Goal: Book appointment/travel/reservation

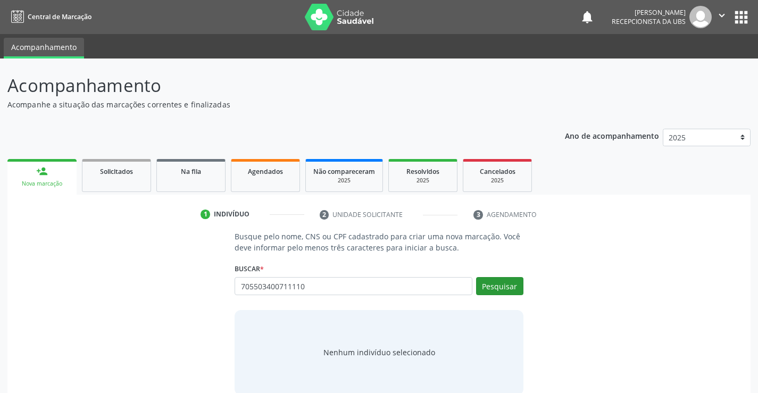
type input "705503400711110"
click at [488, 287] on button "Pesquisar" at bounding box center [499, 286] width 47 height 18
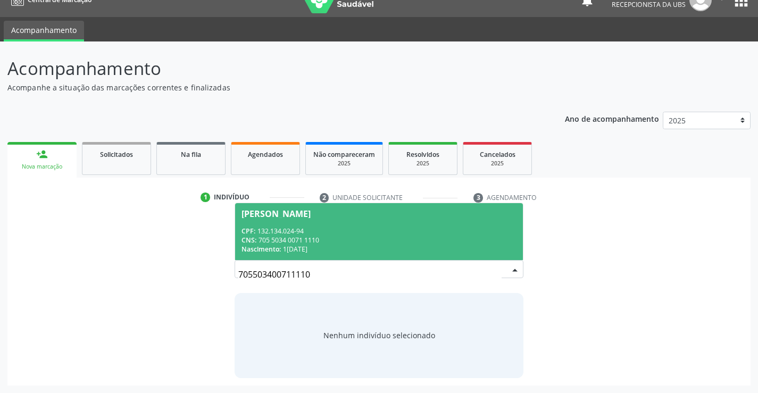
click at [341, 249] on div "Nascimento: 1[DATE]" at bounding box center [379, 249] width 275 height 9
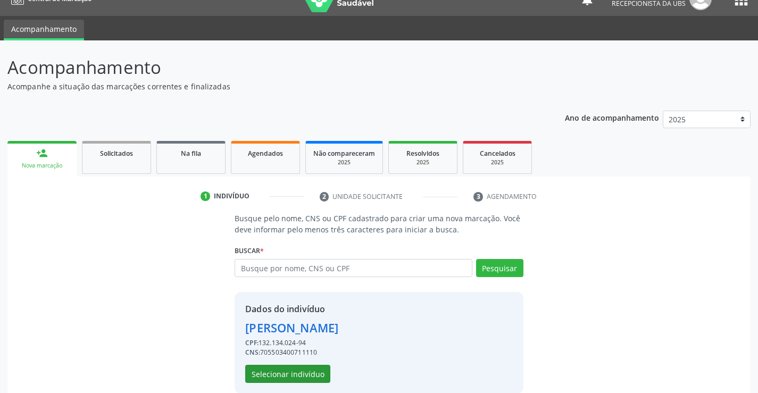
scroll to position [34, 0]
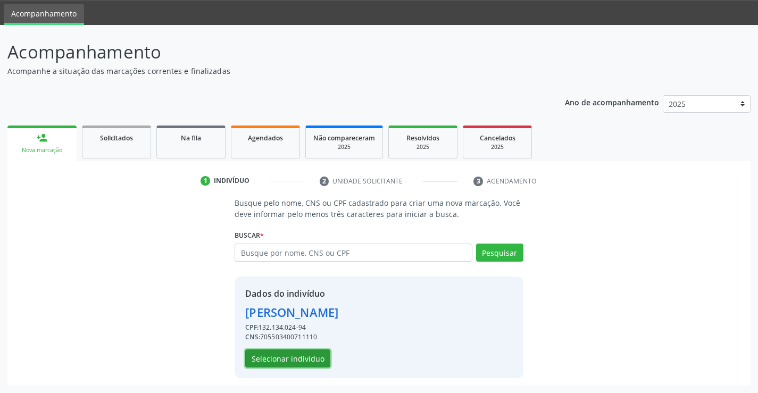
click at [287, 357] on button "Selecionar indivíduo" at bounding box center [287, 359] width 85 height 18
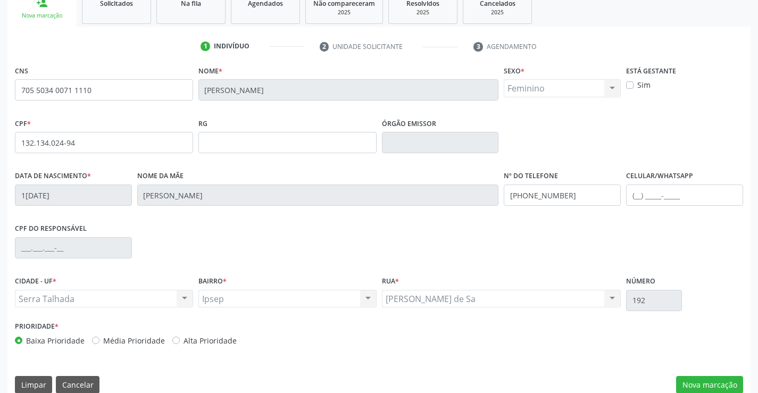
scroll to position [184, 0]
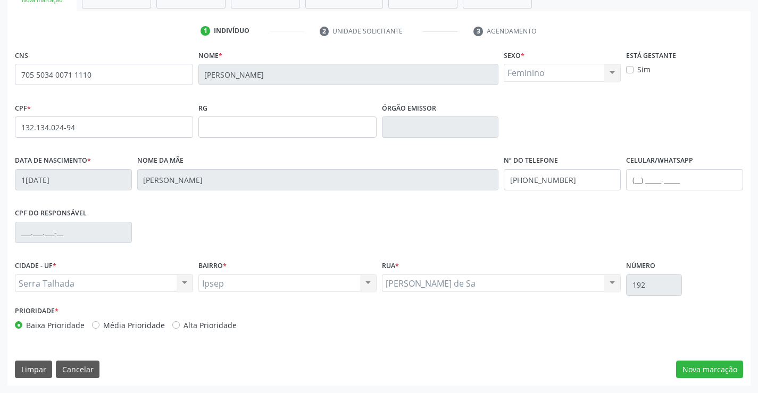
click at [707, 359] on div "CNS 705 5034 0071 1110 Nome * [PERSON_NAME] * Feminino Masculino Feminino Nenhu…" at bounding box center [379, 216] width 744 height 339
click at [709, 366] on button "Nova marcação" at bounding box center [709, 370] width 67 height 18
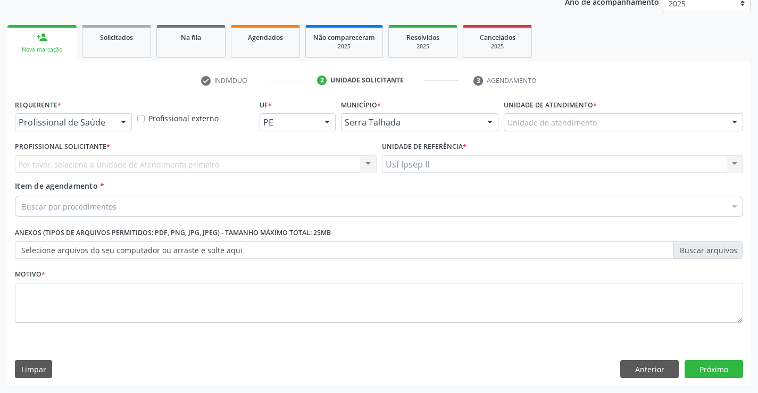
scroll to position [134, 0]
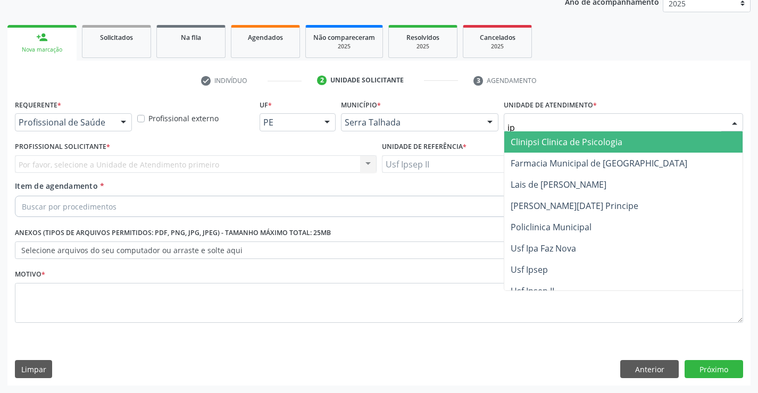
type input "ips"
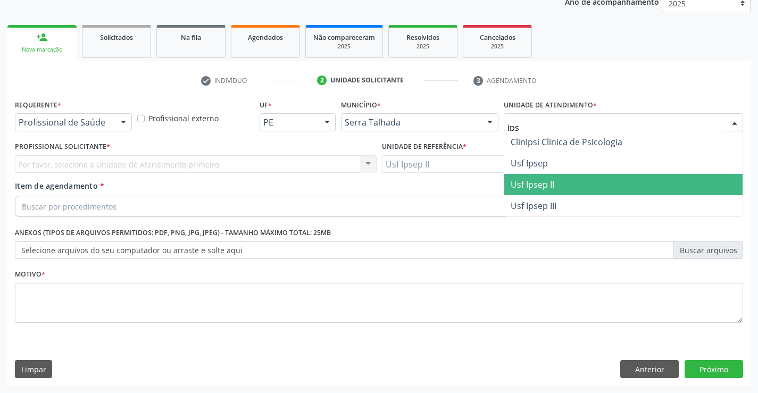
click at [543, 184] on span "Usf Ipsep II" at bounding box center [533, 185] width 44 height 12
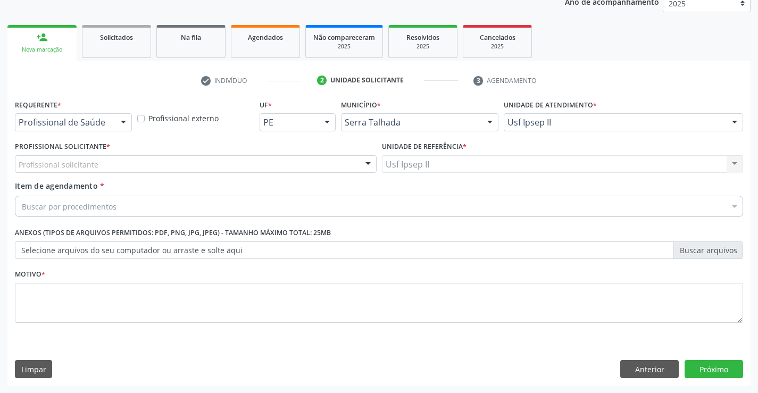
click at [104, 168] on div "Profissional solicitante" at bounding box center [196, 164] width 362 height 18
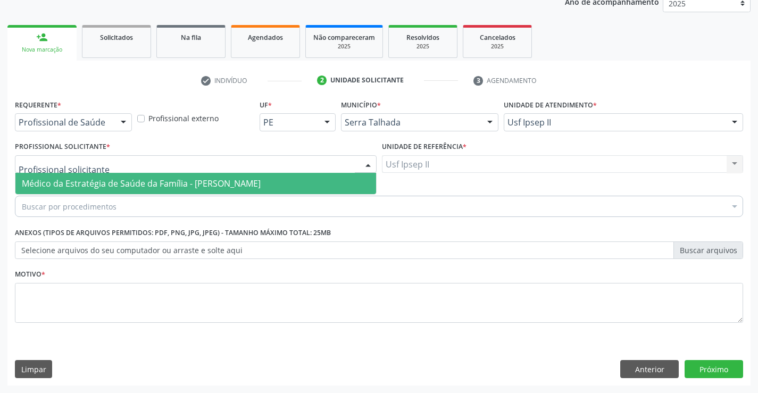
click at [99, 178] on span "Médico da Estratégia de Saúde da Família - [PERSON_NAME]" at bounding box center [141, 184] width 239 height 12
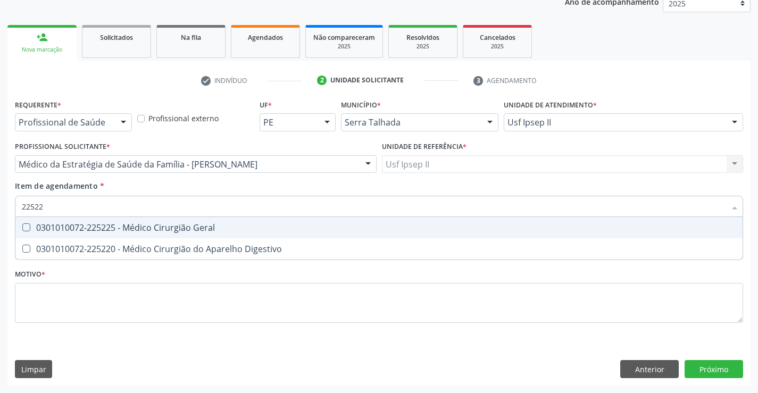
type input "225225"
click at [124, 232] on div "0301010072-225225 - Médico Cirurgião Geral" at bounding box center [379, 228] width 715 height 9
checkbox Geral "true"
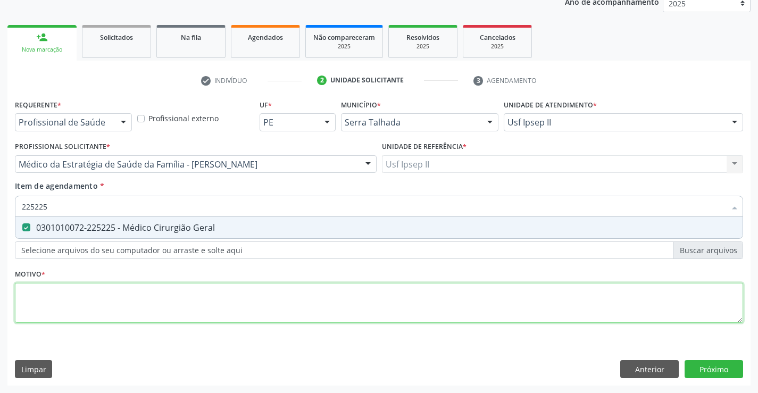
click at [127, 291] on div "Requerente * Profissional de Saúde Profissional de Saúde Paciente Nenhum result…" at bounding box center [379, 217] width 729 height 241
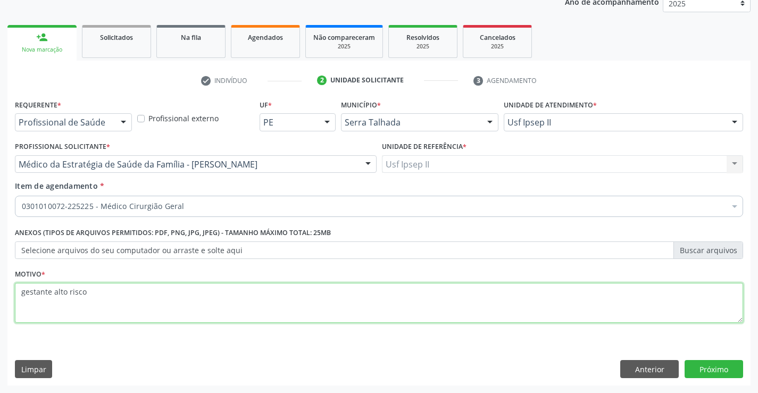
type textarea "gestante alto risco"
click at [721, 366] on button "Próximo" at bounding box center [714, 369] width 59 height 18
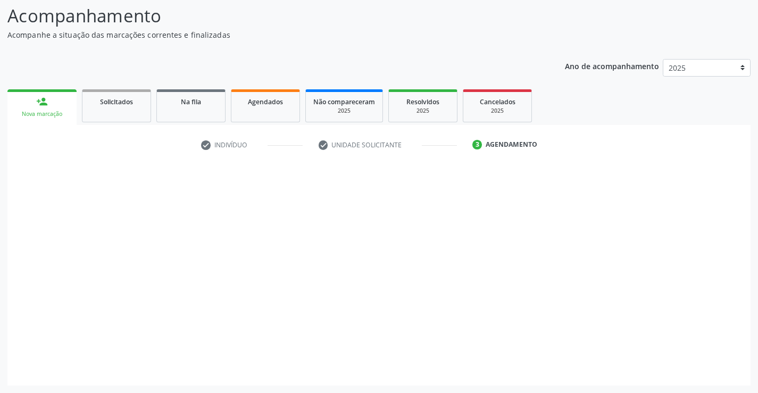
scroll to position [70, 0]
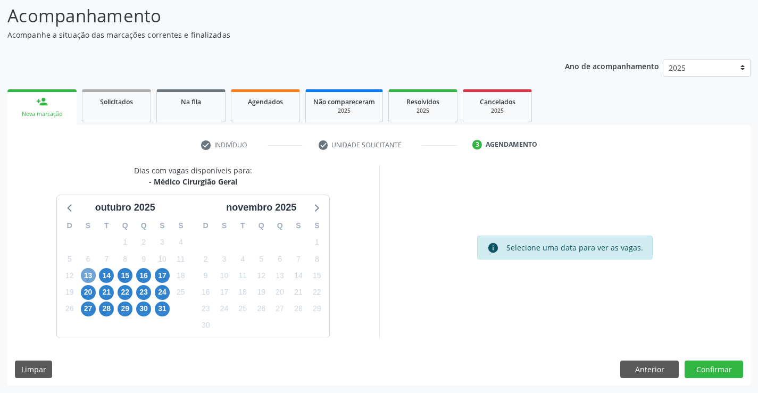
click at [87, 275] on span "13" at bounding box center [88, 275] width 15 height 15
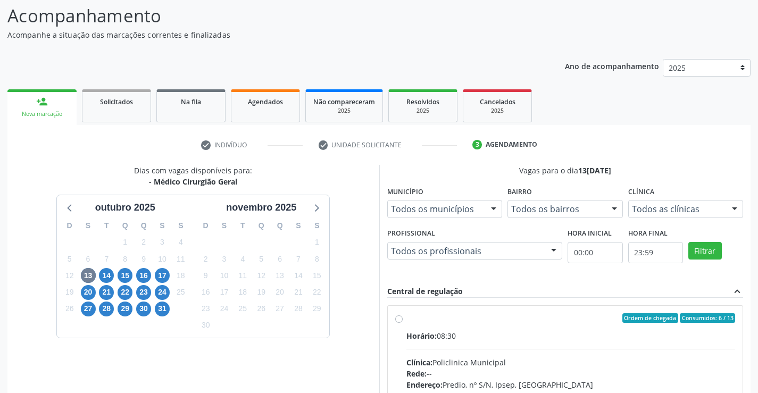
click at [690, 216] on div "Todos as clínicas" at bounding box center [686, 209] width 115 height 18
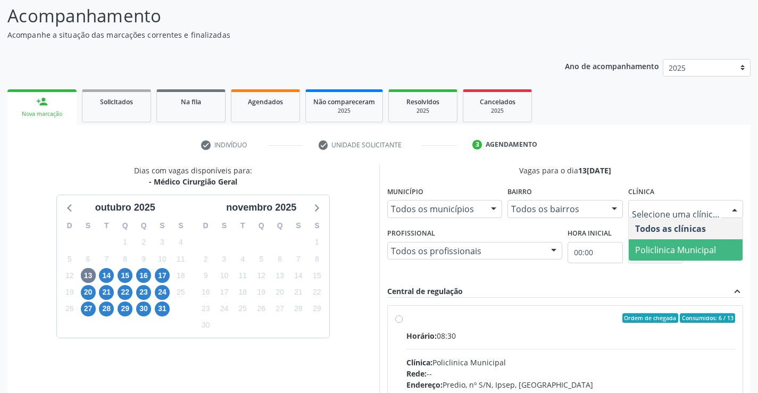
click at [656, 247] on span "Policlinica Municipal" at bounding box center [676, 250] width 81 height 12
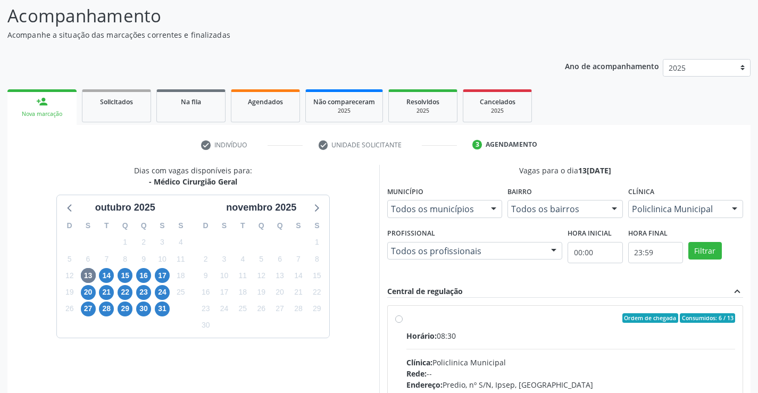
click at [543, 256] on div "Todos os profissionais" at bounding box center [475, 251] width 176 height 18
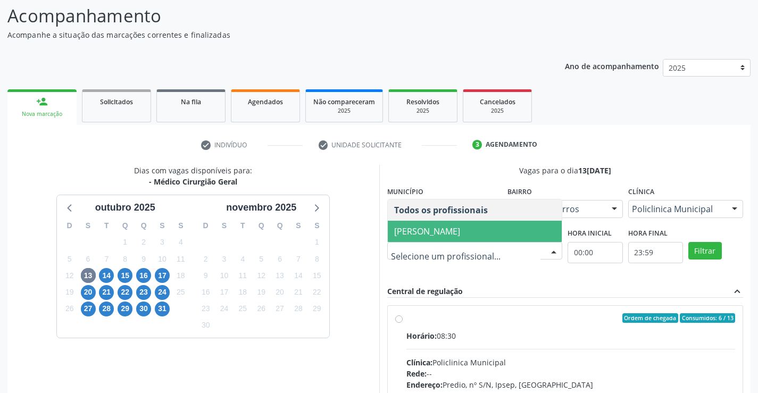
click at [460, 226] on span "[PERSON_NAME]" at bounding box center [427, 232] width 66 height 12
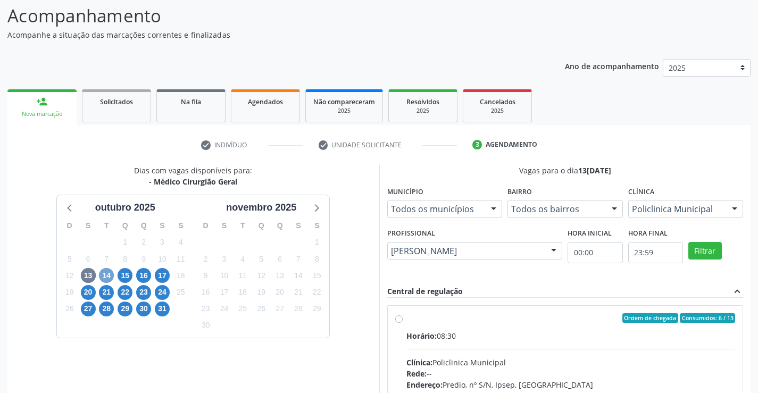
click at [101, 273] on span "14" at bounding box center [106, 275] width 15 height 15
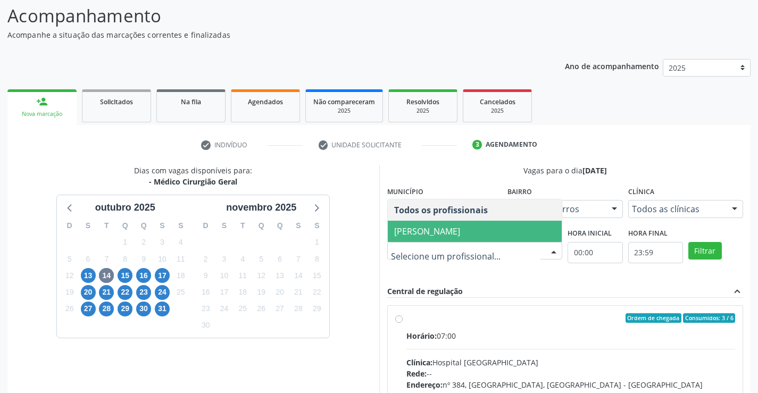
click at [521, 232] on span "[PERSON_NAME]" at bounding box center [475, 231] width 175 height 21
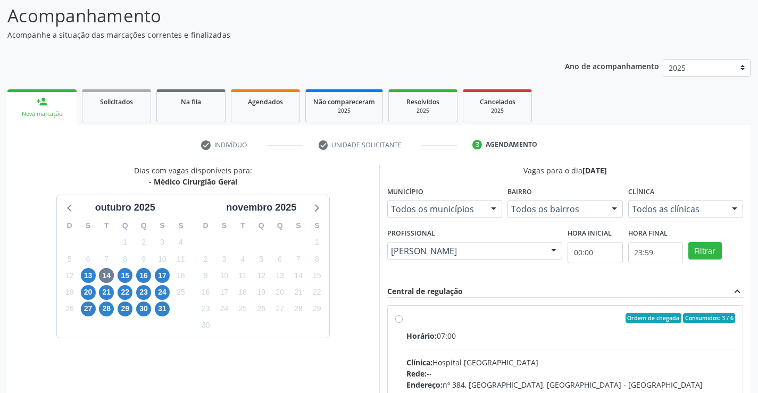
click at [691, 216] on div "Todos as clínicas" at bounding box center [686, 209] width 115 height 18
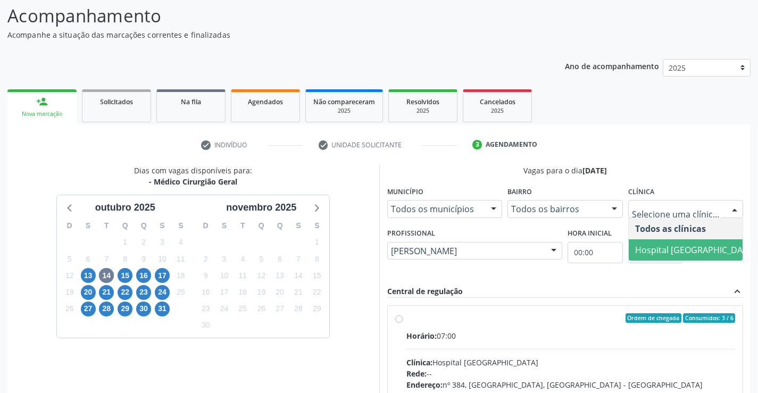
click at [679, 240] on span "Hospital [GEOGRAPHIC_DATA]" at bounding box center [695, 250] width 133 height 21
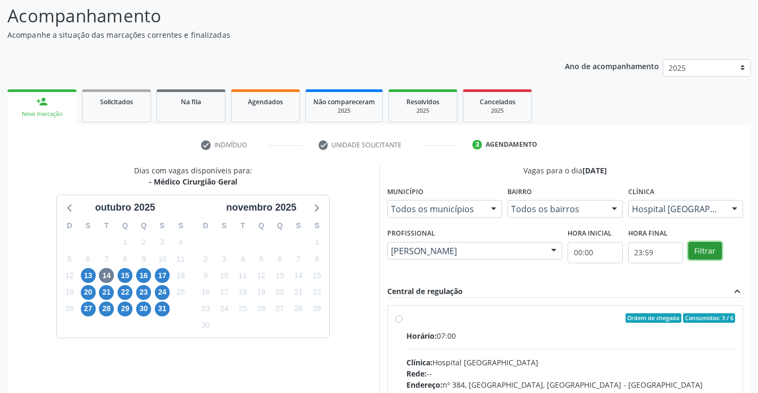
click at [700, 252] on button "Filtrar" at bounding box center [706, 251] width 34 height 18
click at [494, 331] on div "Horário: 07:00" at bounding box center [571, 336] width 329 height 11
click at [403, 323] on input "Ordem de chegada Consumidos: 3 / 6 Horário: 07:00 Clínica: Hospital [GEOGRAPHIC…" at bounding box center [398, 318] width 7 height 10
radio input "true"
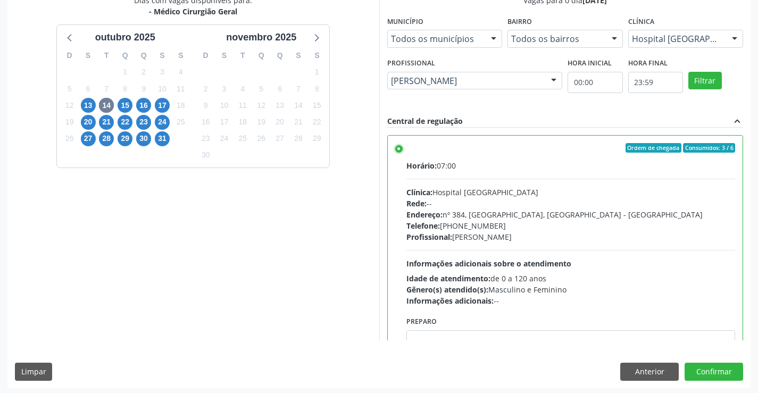
scroll to position [243, 0]
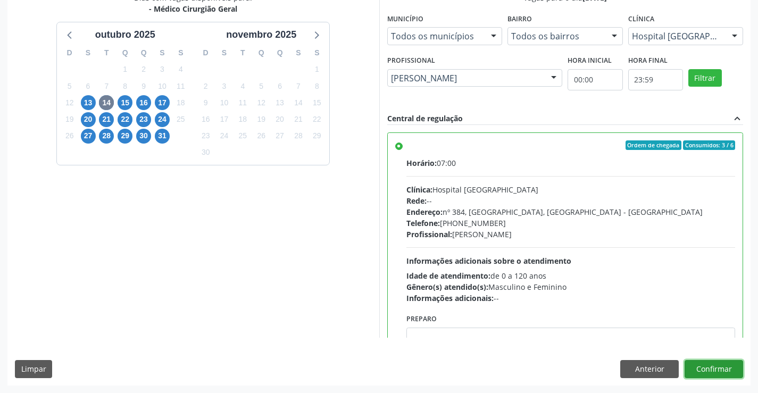
click at [716, 363] on button "Confirmar" at bounding box center [714, 369] width 59 height 18
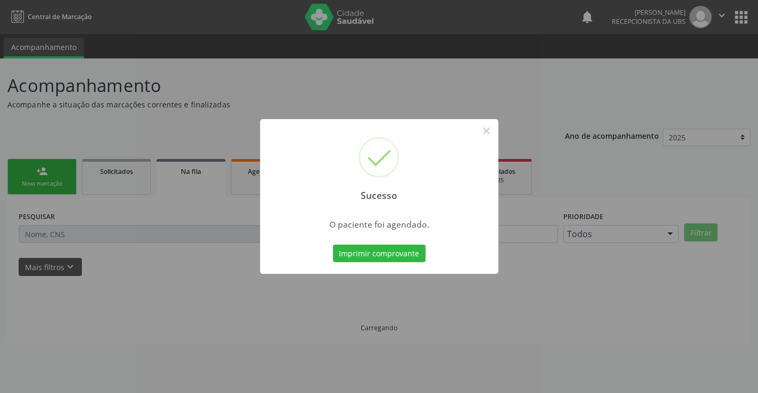
scroll to position [0, 0]
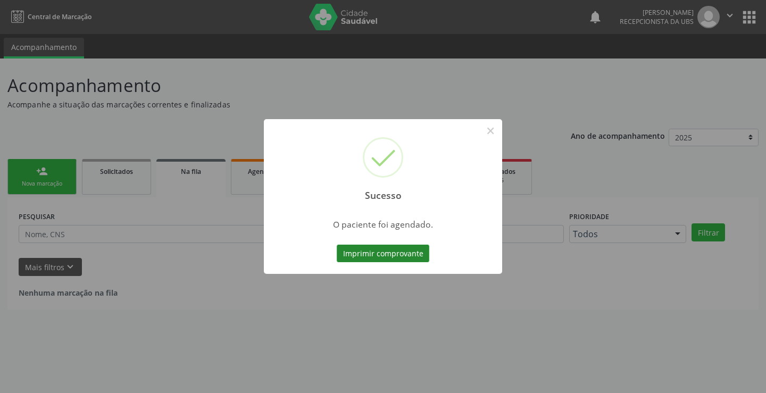
click at [402, 257] on button "Imprimir comprovante" at bounding box center [383, 254] width 93 height 18
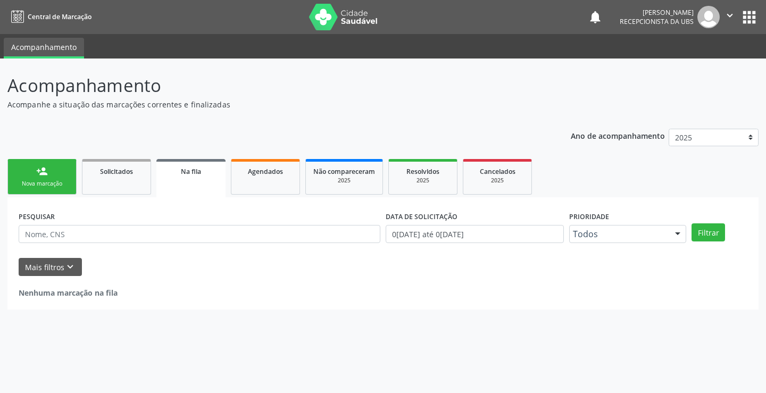
click at [45, 177] on div "person_add" at bounding box center [42, 172] width 12 height 12
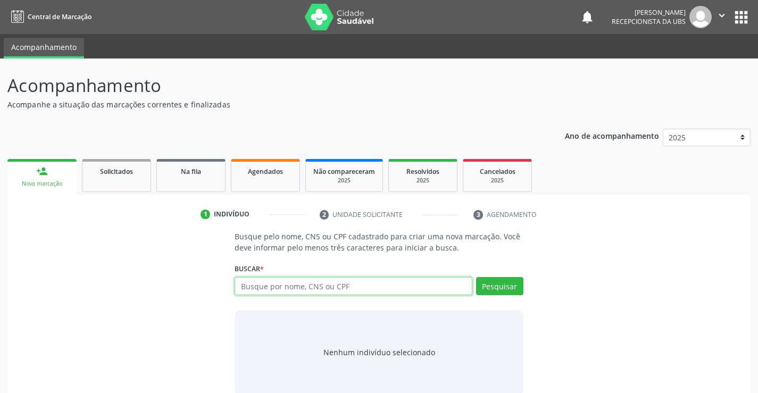
click at [270, 288] on input "text" at bounding box center [353, 286] width 237 height 18
paste input "705503400711110"
type input "705503400711110"
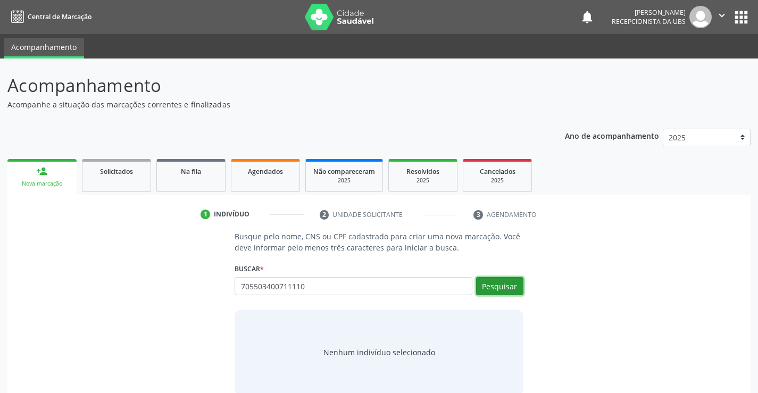
click at [486, 290] on button "Pesquisar" at bounding box center [499, 286] width 47 height 18
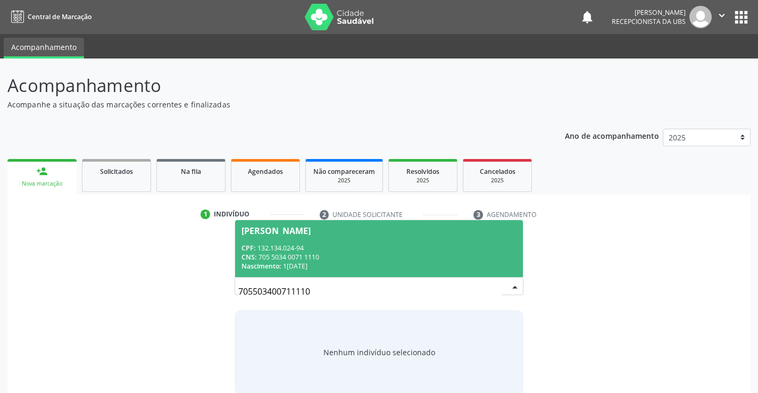
click at [343, 255] on div "CNS: 705 5034 0071 1110" at bounding box center [379, 257] width 275 height 9
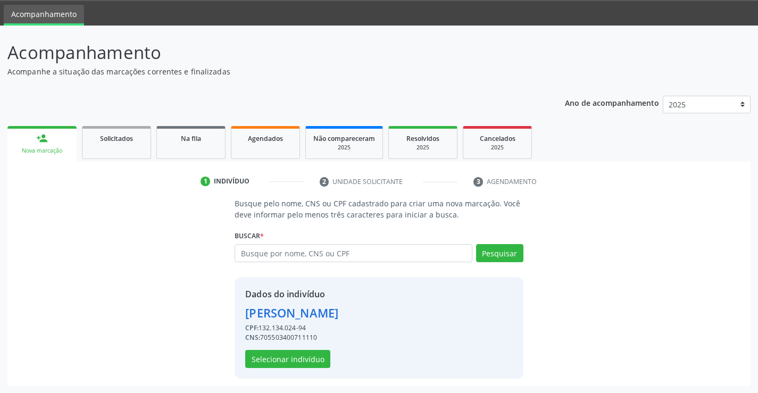
scroll to position [34, 0]
click at [290, 360] on button "Selecionar indivíduo" at bounding box center [287, 359] width 85 height 18
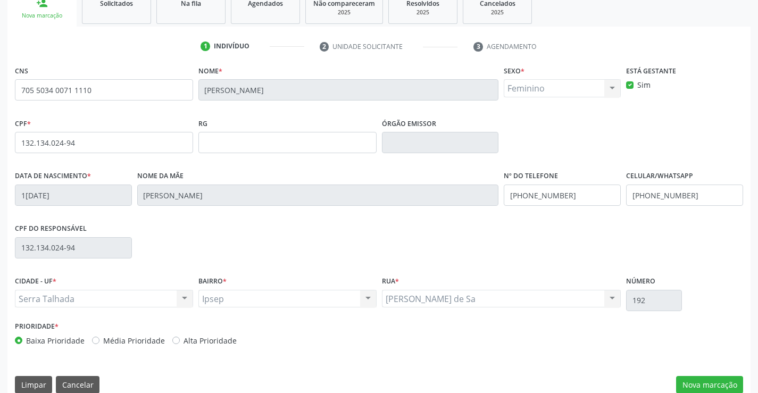
scroll to position [184, 0]
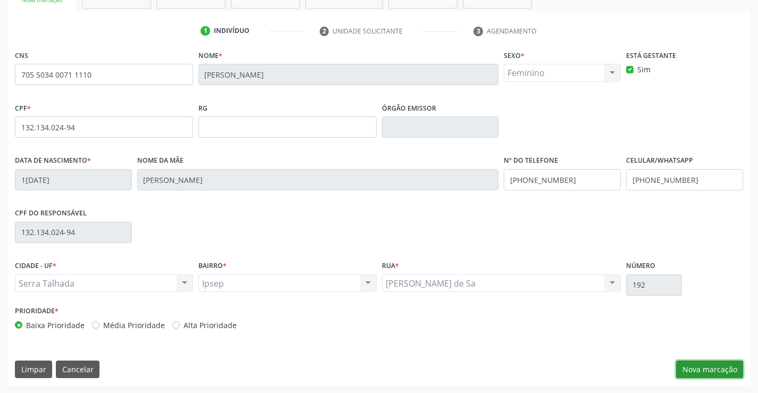
click at [695, 362] on button "Nova marcação" at bounding box center [709, 370] width 67 height 18
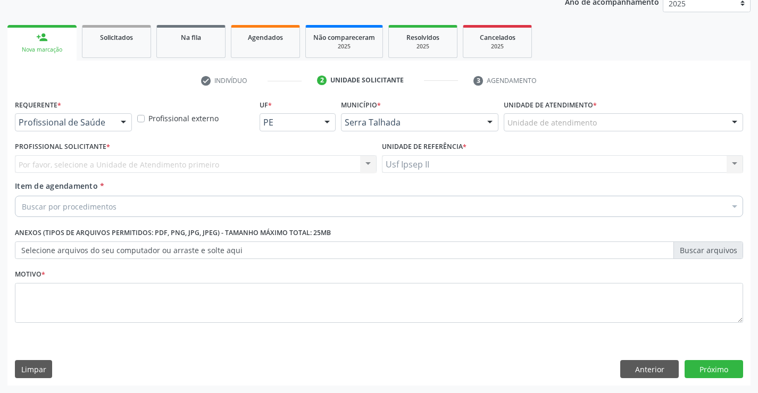
scroll to position [134, 0]
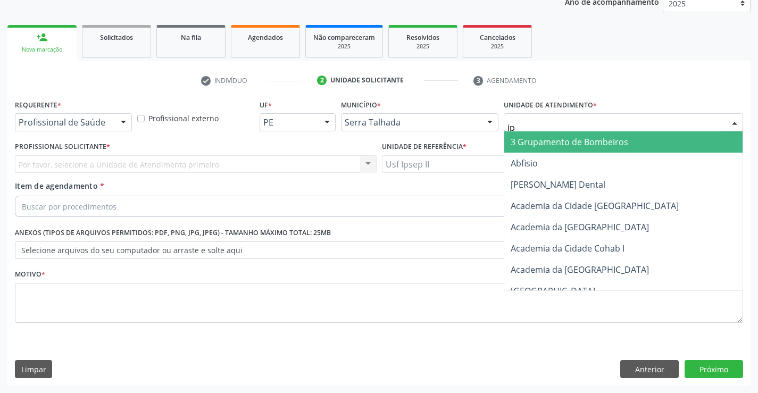
type input "ips"
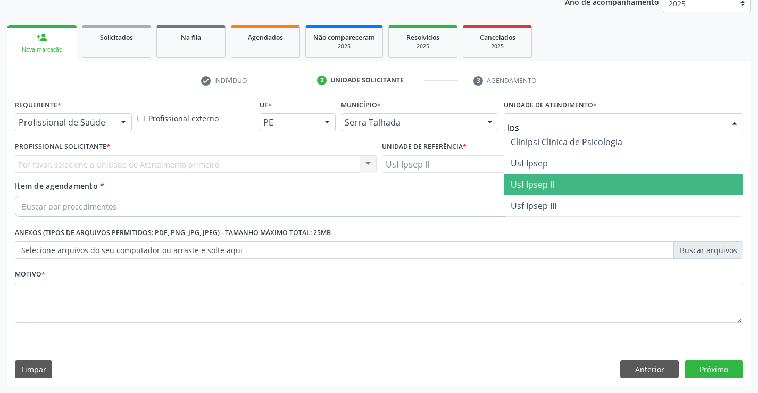
click at [533, 178] on span "Usf Ipsep II" at bounding box center [624, 184] width 238 height 21
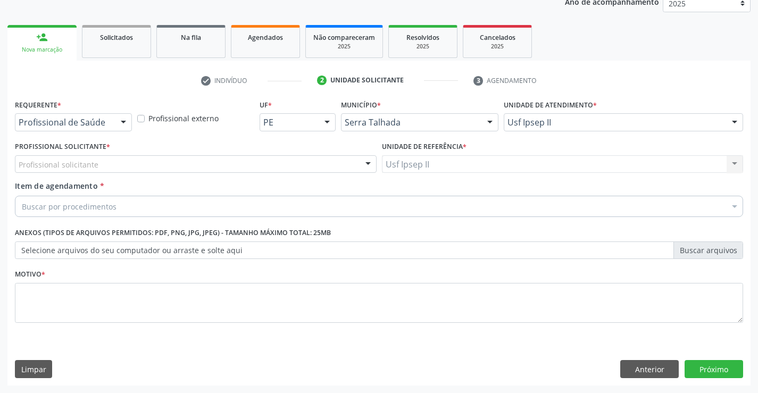
click at [139, 168] on div "Profissional solicitante" at bounding box center [196, 164] width 362 height 18
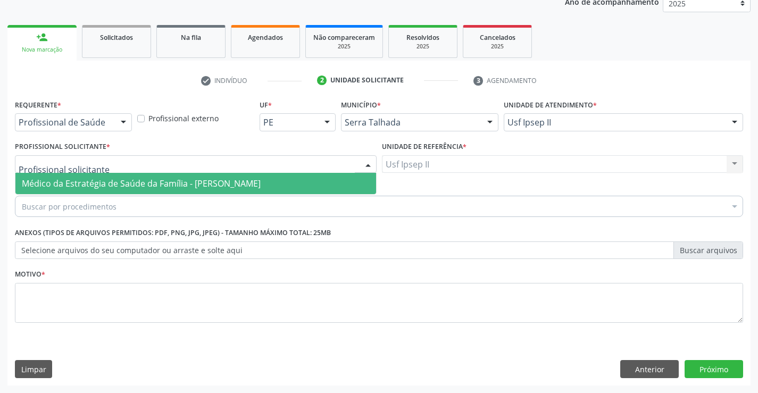
click at [118, 181] on span "Médico da Estratégia de Saúde da Família - [PERSON_NAME]" at bounding box center [141, 184] width 239 height 12
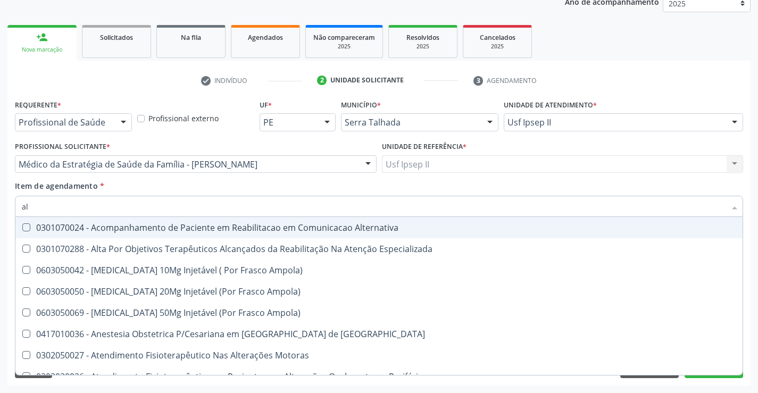
type input "a"
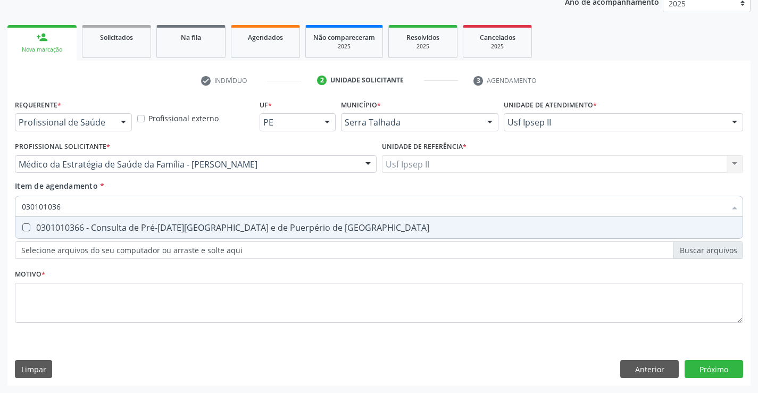
type input "0301010366"
click at [128, 230] on div "0301010366 - Consulta de Pré-[DATE][GEOGRAPHIC_DATA] e de Puerpério de [GEOGRAP…" at bounding box center [379, 228] width 715 height 9
checkbox Risco "true"
click at [109, 296] on div "Requerente * Profissional de Saúde Profissional de Saúde Paciente Nenhum result…" at bounding box center [379, 217] width 729 height 241
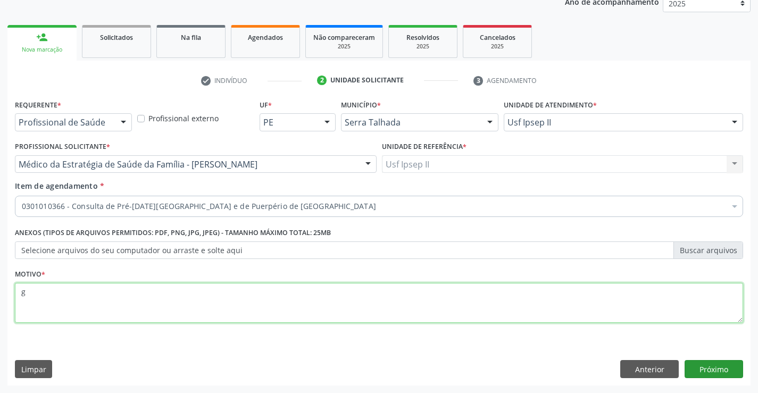
type textarea "g"
click at [694, 366] on button "Próximo" at bounding box center [714, 369] width 59 height 18
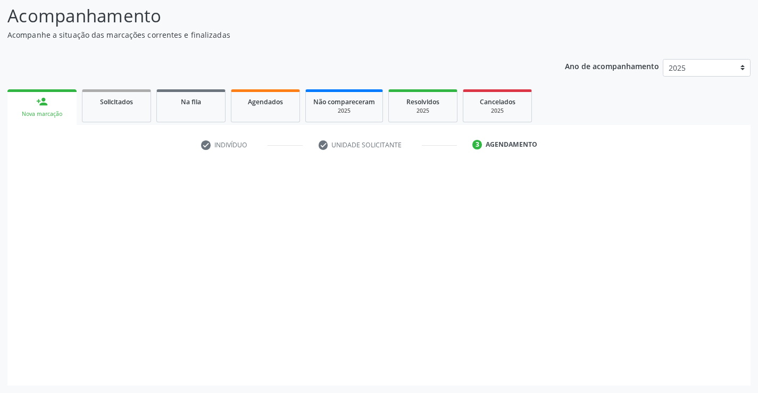
scroll to position [70, 0]
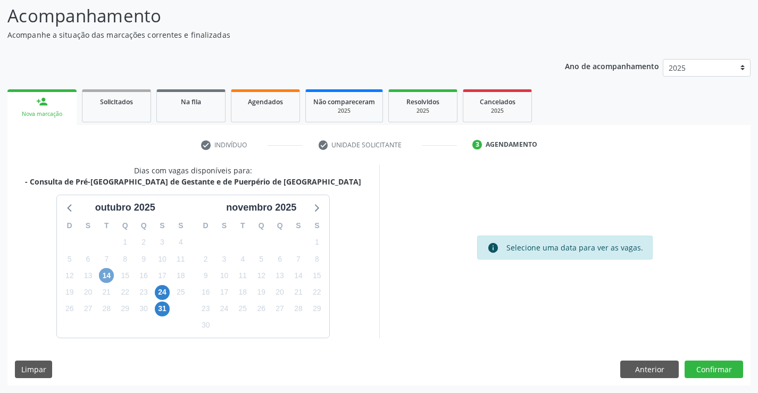
click at [105, 276] on span "14" at bounding box center [106, 275] width 15 height 15
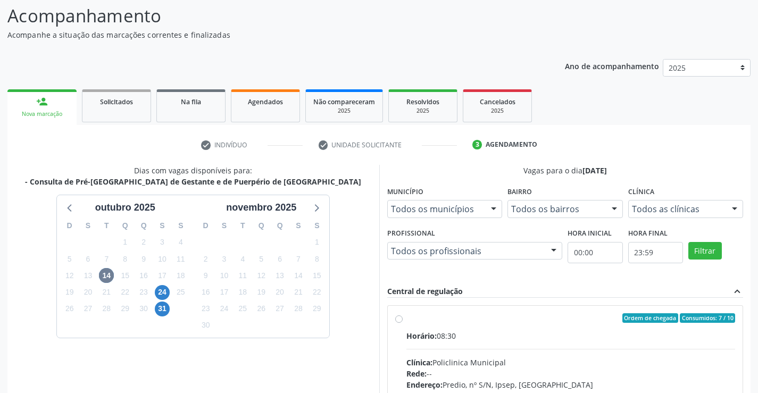
click at [348, 277] on div "Dias com vagas disponíveis para: - Consulta de Pré-[GEOGRAPHIC_DATA] de Gestant…" at bounding box center [193, 328] width 372 height 327
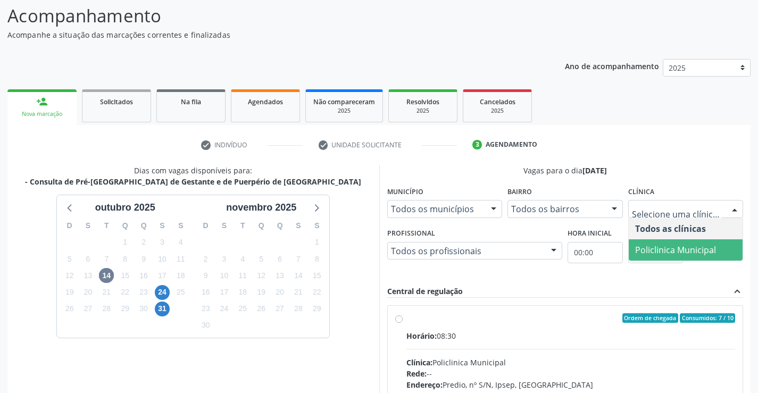
click at [681, 241] on span "Policlinica Municipal" at bounding box center [686, 250] width 114 height 21
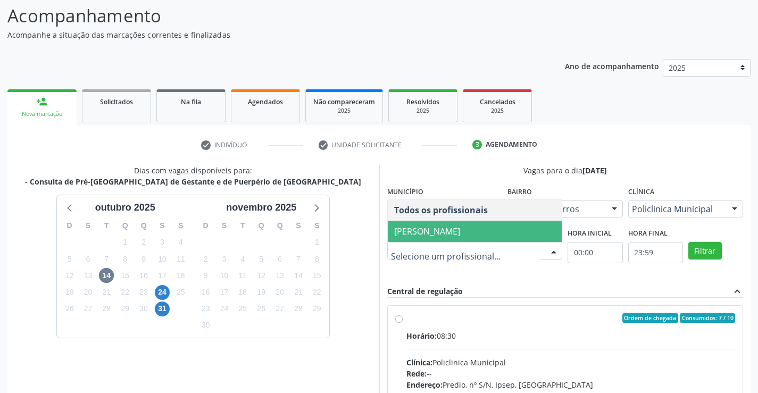
click at [449, 236] on span "[PERSON_NAME]" at bounding box center [427, 232] width 66 height 12
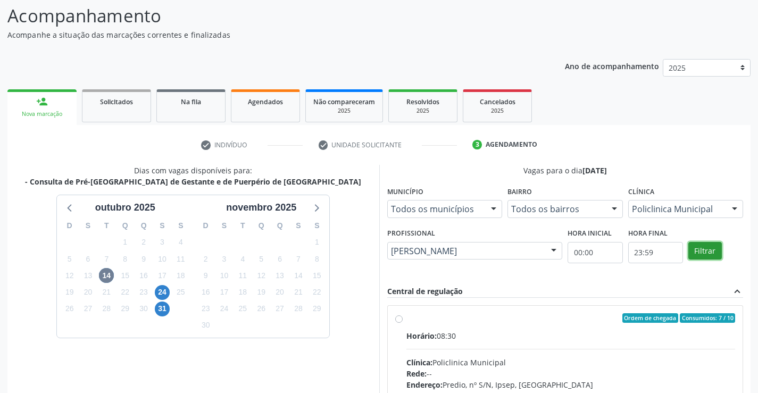
click at [700, 256] on button "Filtrar" at bounding box center [706, 251] width 34 height 18
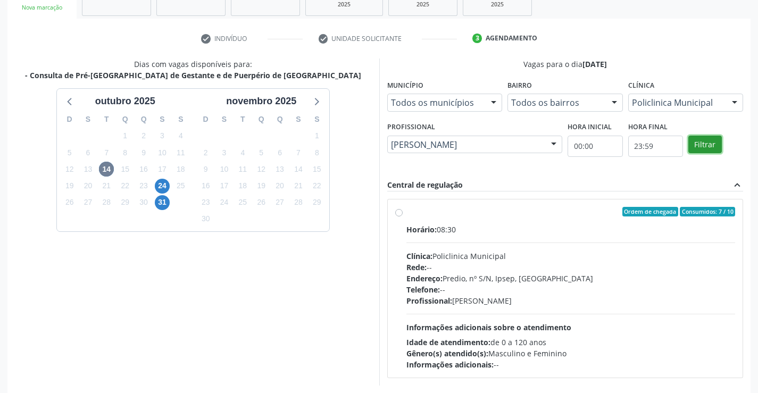
scroll to position [224, 0]
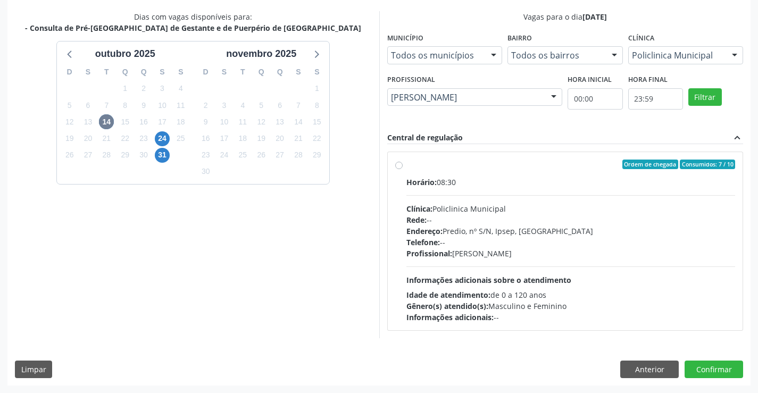
click at [488, 203] on div "Clínica: Policlinica Municipal" at bounding box center [571, 208] width 329 height 11
click at [403, 169] on input "Ordem de chegada Consumidos: 7 / 10 Horário: 08:30 Clínica: Policlinica Municip…" at bounding box center [398, 165] width 7 height 10
radio input "true"
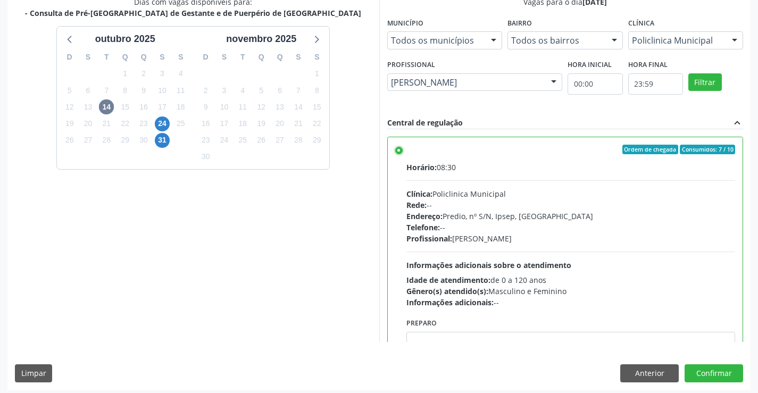
scroll to position [243, 0]
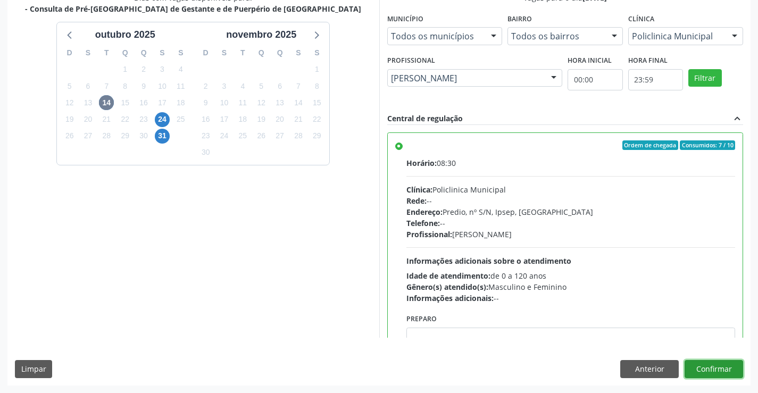
click at [730, 370] on button "Confirmar" at bounding box center [714, 369] width 59 height 18
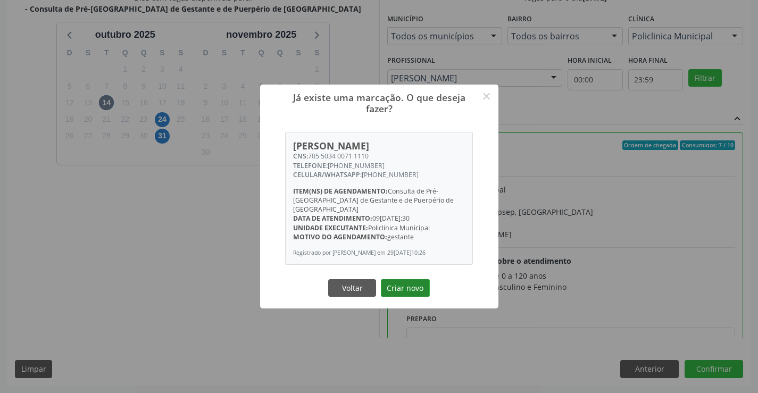
click at [412, 283] on button "Criar novo" at bounding box center [405, 288] width 49 height 18
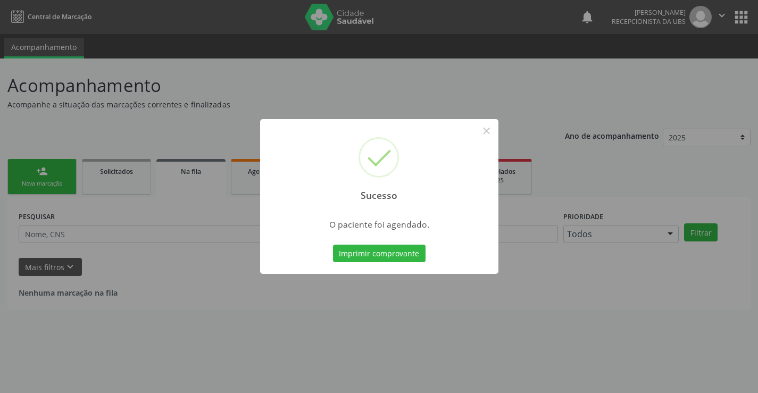
scroll to position [0, 0]
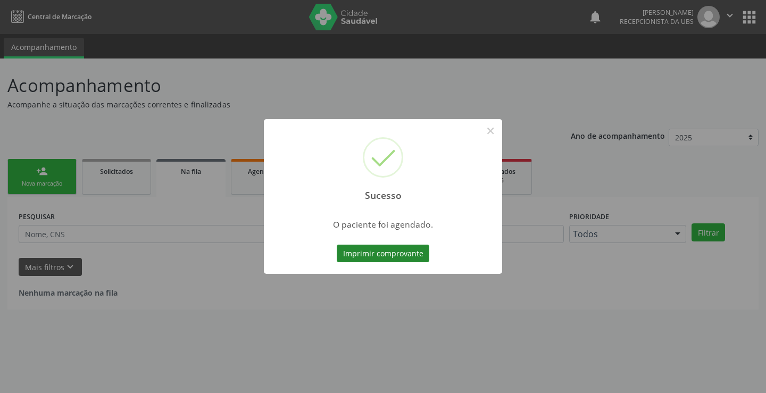
click at [393, 262] on button "Imprimir comprovante" at bounding box center [383, 254] width 93 height 18
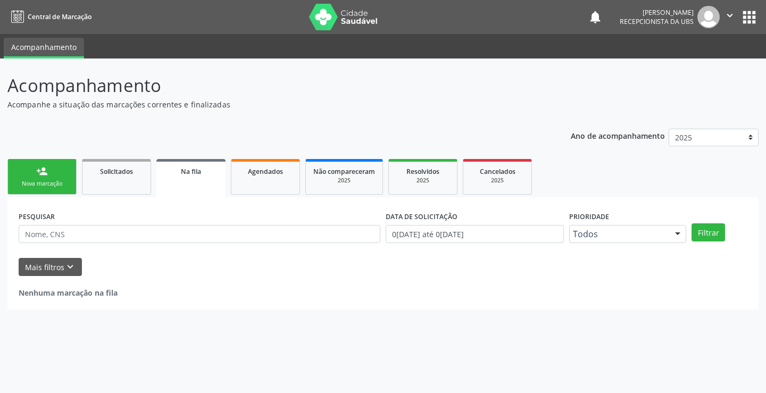
click at [42, 177] on div "person_add" at bounding box center [42, 172] width 12 height 12
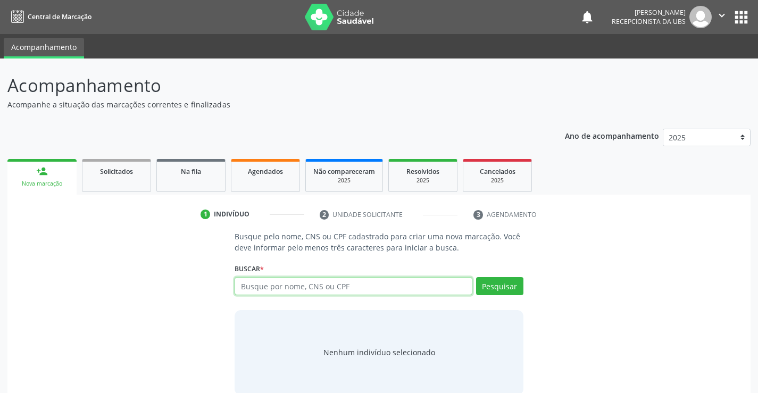
click at [287, 289] on input "text" at bounding box center [353, 286] width 237 height 18
paste input "705503400711110"
type input "705503400711110"
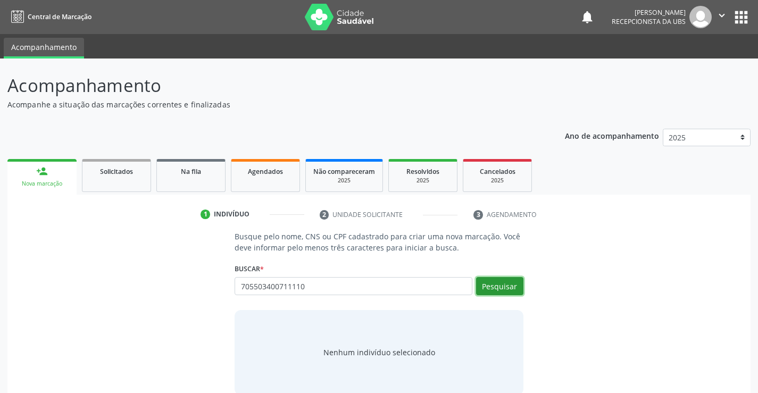
click at [515, 289] on button "Pesquisar" at bounding box center [499, 286] width 47 height 18
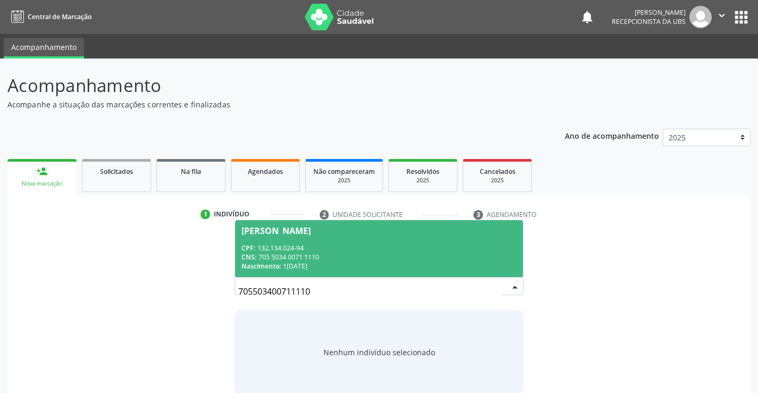
click at [313, 261] on div "CNS: 705 5034 0071 1110" at bounding box center [379, 257] width 275 height 9
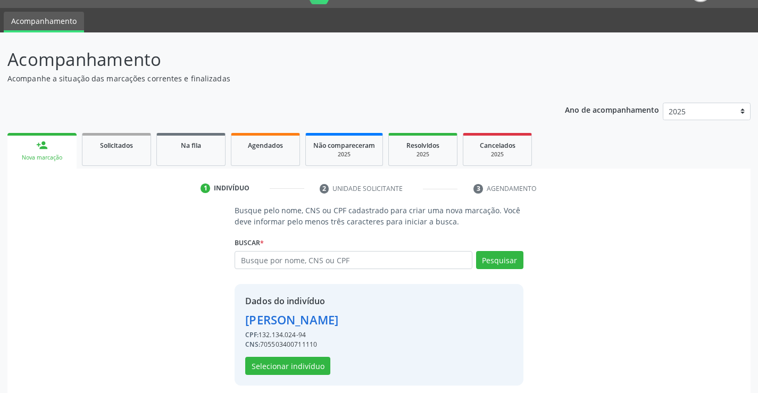
scroll to position [34, 0]
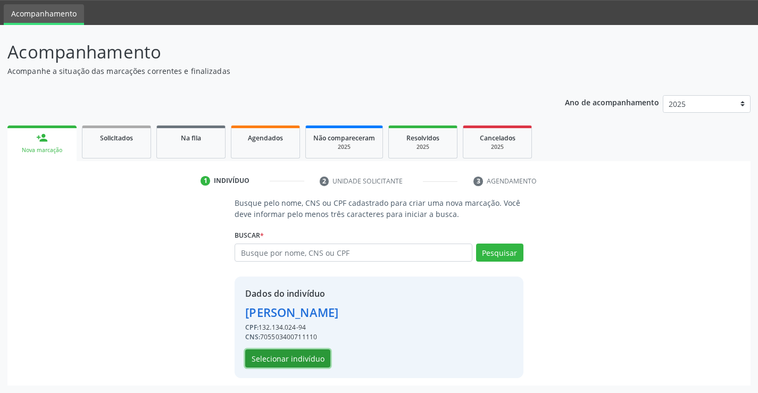
click at [273, 361] on button "Selecionar indivíduo" at bounding box center [287, 359] width 85 height 18
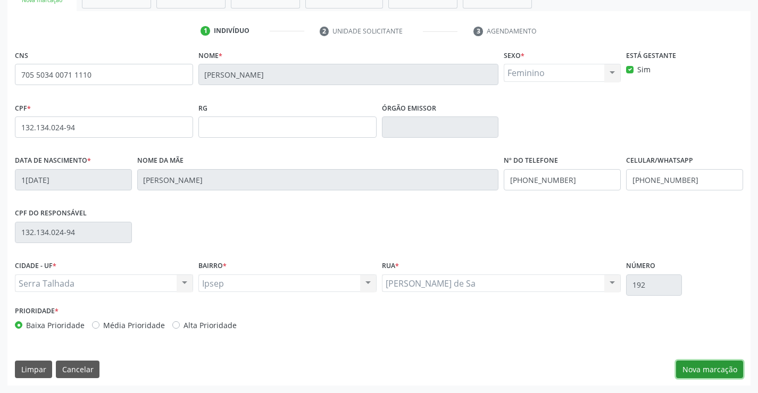
click at [696, 377] on button "Nova marcação" at bounding box center [709, 370] width 67 height 18
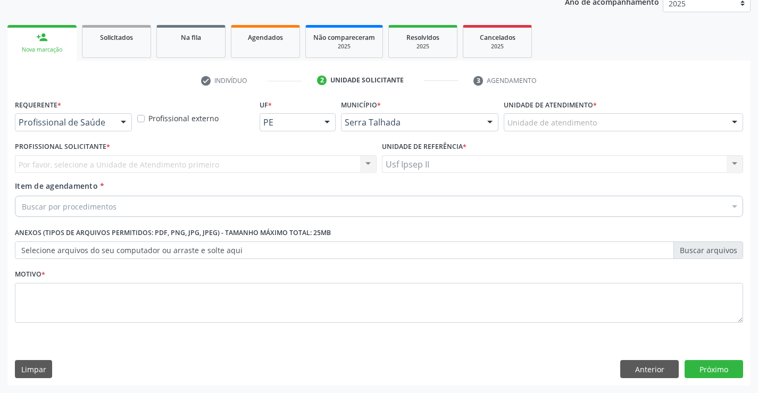
scroll to position [134, 0]
click at [615, 129] on div "Unidade de atendimento" at bounding box center [624, 122] width 240 height 18
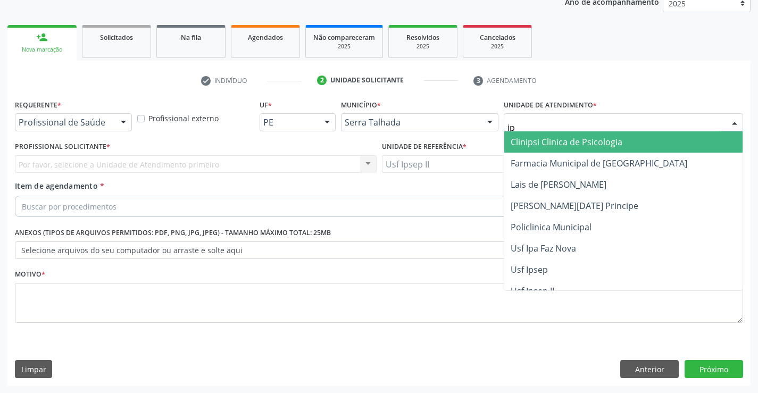
type input "ips"
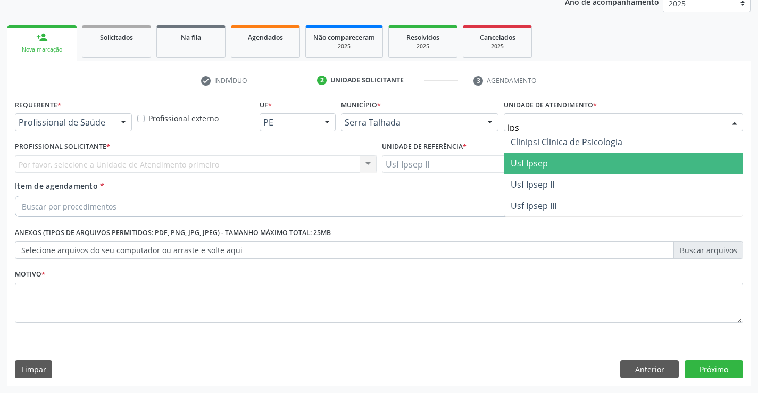
click at [533, 181] on span "Usf Ipsep II" at bounding box center [533, 185] width 44 height 12
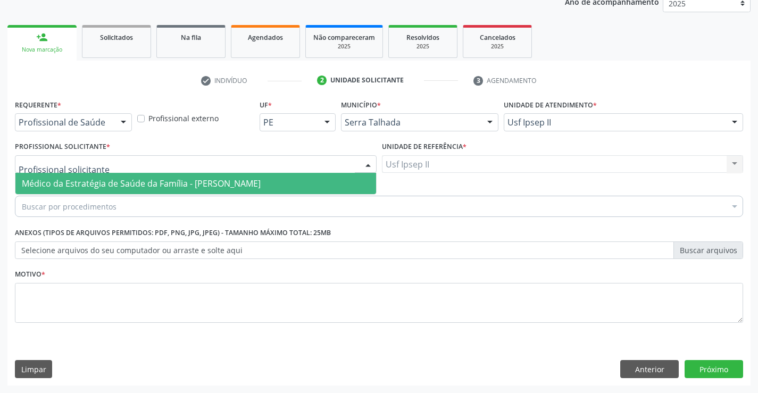
click at [175, 168] on div at bounding box center [196, 164] width 362 height 18
click at [169, 178] on span "Médico da Estratégia de Saúde da Família - [PERSON_NAME]" at bounding box center [141, 184] width 239 height 12
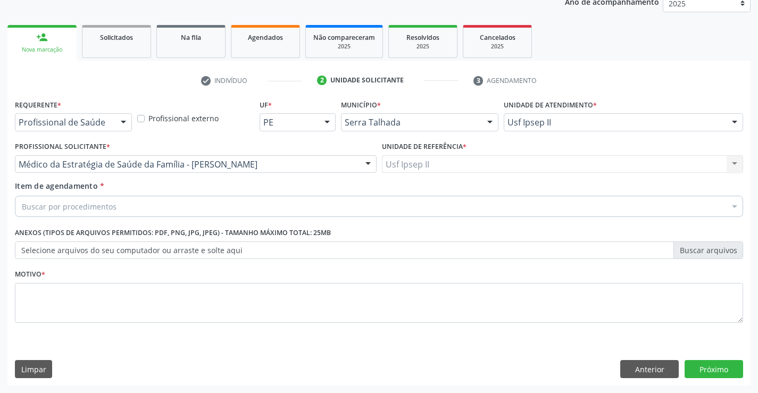
click at [156, 203] on div "Buscar por procedimentos" at bounding box center [379, 206] width 729 height 21
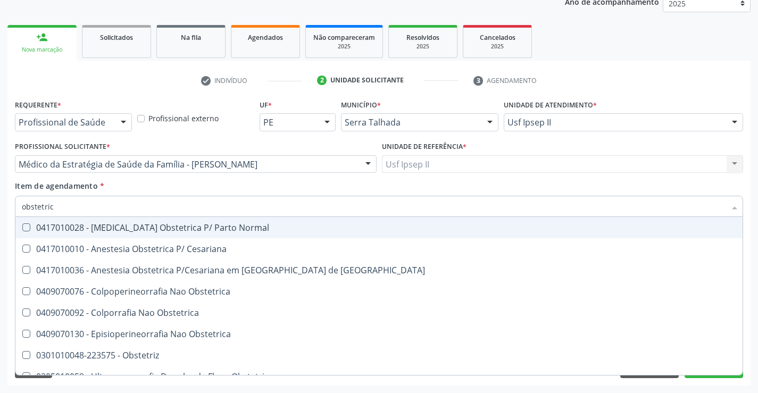
type input "obstetrica"
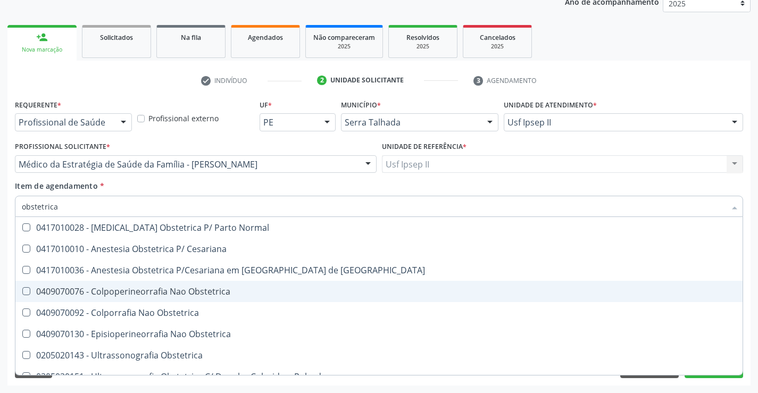
scroll to position [12, 0]
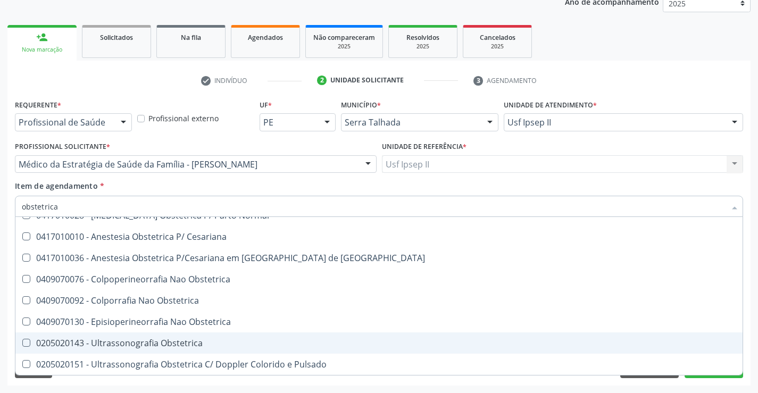
click at [125, 335] on span "0205020143 - Ultrassonografia Obstetrica" at bounding box center [379, 343] width 728 height 21
checkbox Obstetrica "true"
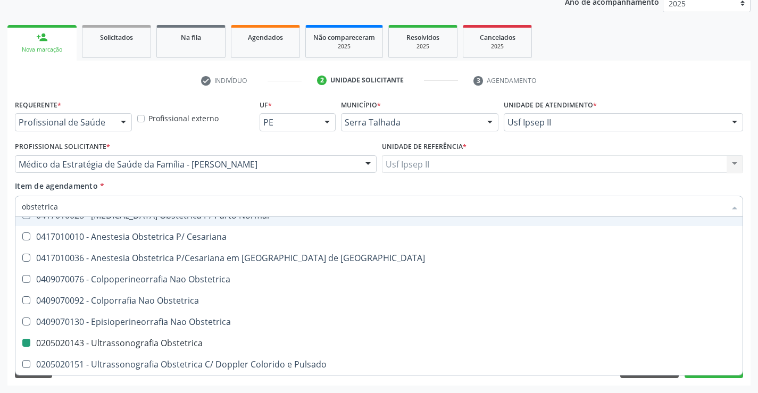
click at [146, 186] on div "Item de agendamento * obstetrica Desfazer seleção 0417010028 - [MEDICAL_DATA] O…" at bounding box center [379, 197] width 729 height 34
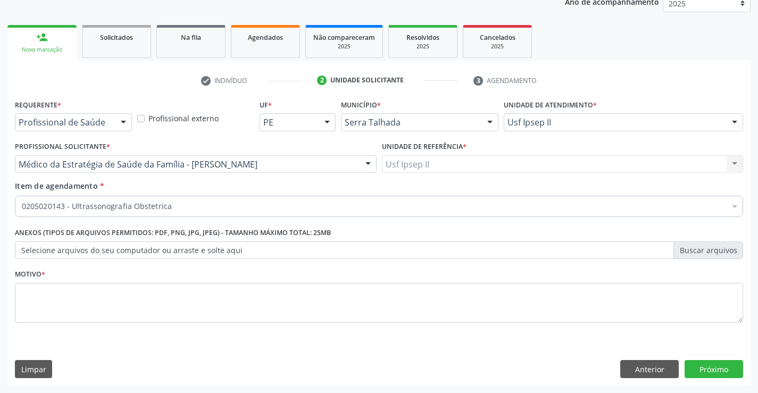
scroll to position [0, 0]
click at [86, 315] on textarea at bounding box center [379, 303] width 729 height 40
type textarea "g"
click at [709, 372] on button "Próximo" at bounding box center [714, 369] width 59 height 18
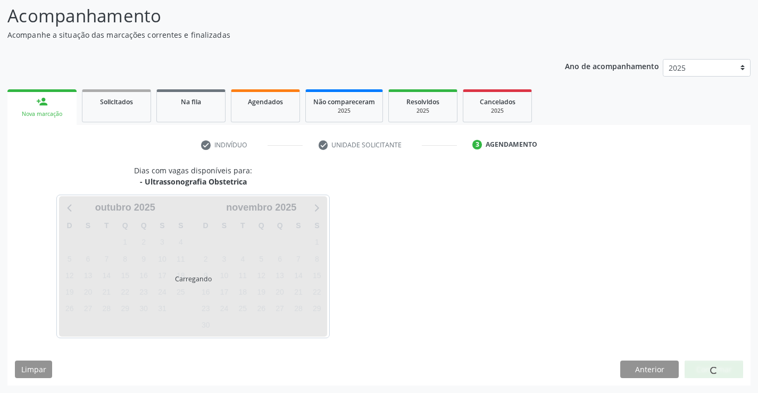
scroll to position [70, 0]
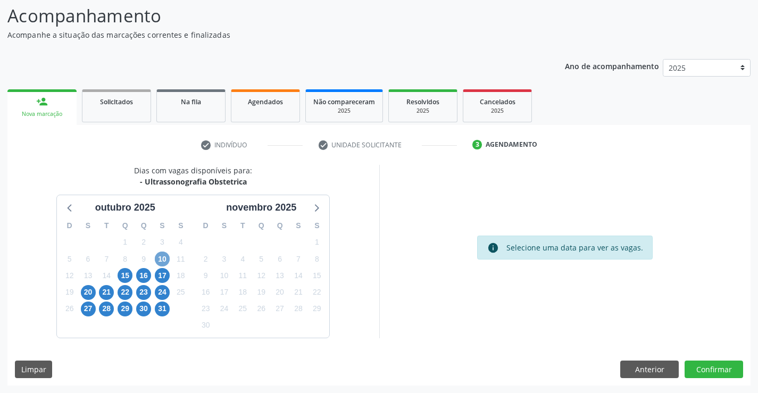
click at [166, 260] on span "10" at bounding box center [162, 259] width 15 height 15
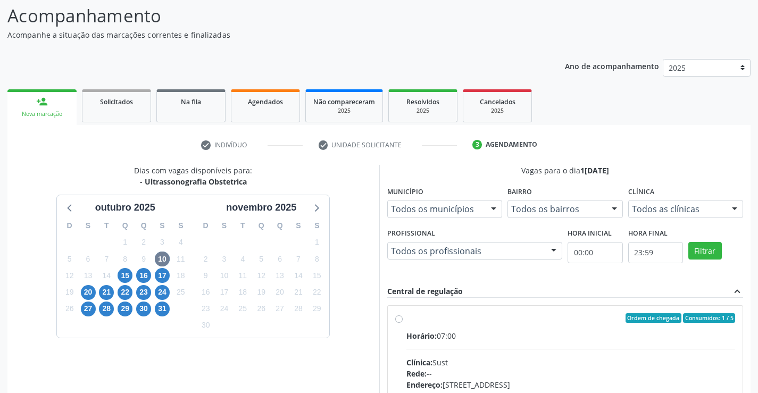
click at [714, 215] on div "Todos as clínicas" at bounding box center [686, 209] width 115 height 18
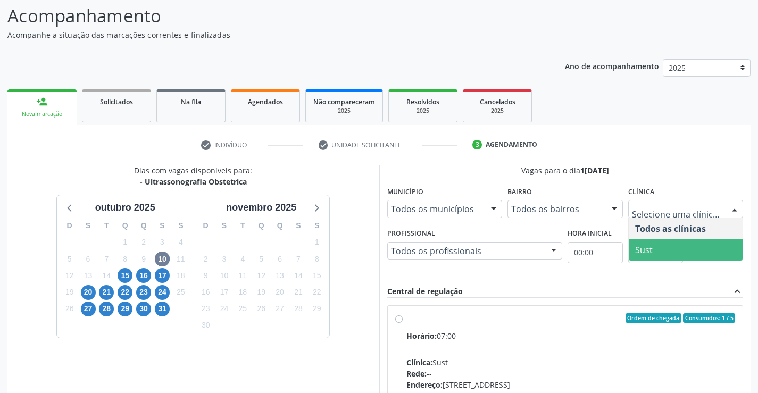
click at [670, 246] on span "Sust" at bounding box center [686, 250] width 114 height 21
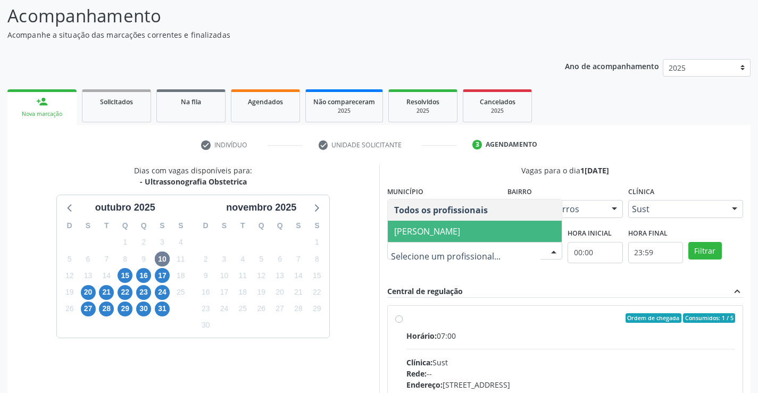
click at [434, 234] on span "[PERSON_NAME]" at bounding box center [427, 232] width 66 height 12
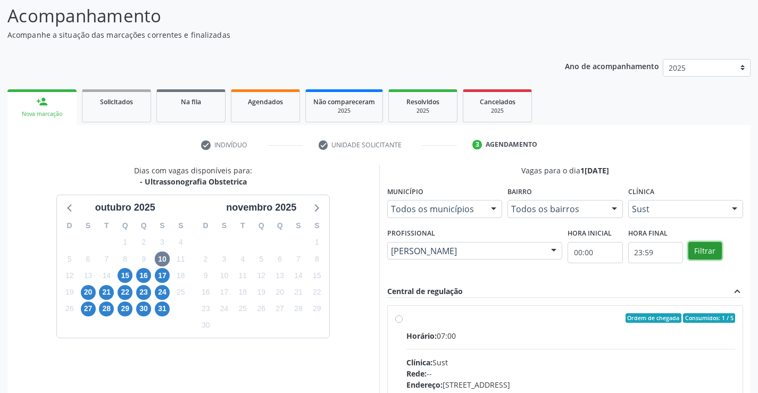
click at [709, 253] on button "Filtrar" at bounding box center [706, 251] width 34 height 18
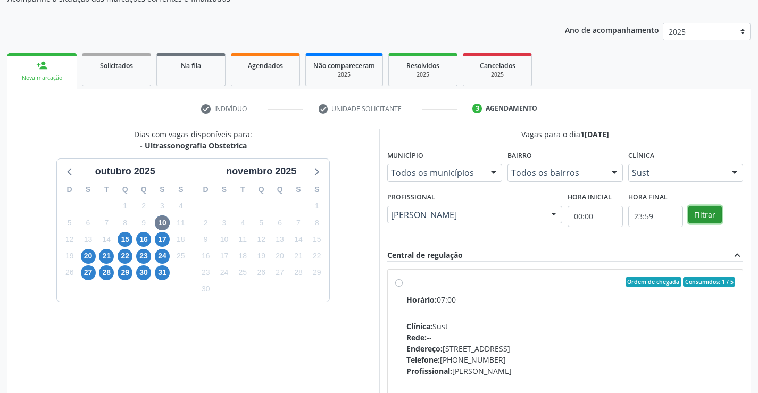
scroll to position [123, 0]
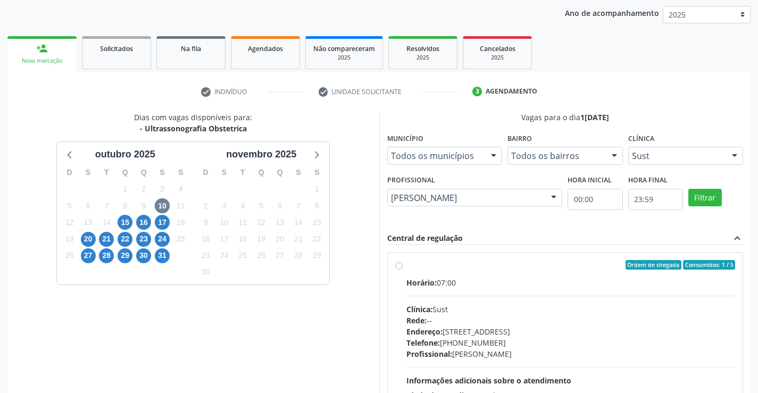
click at [346, 255] on div "Dias com vagas disponíveis para: - Ultrassonografia Obstetrica o[DATE] D S T Q …" at bounding box center [193, 275] width 372 height 327
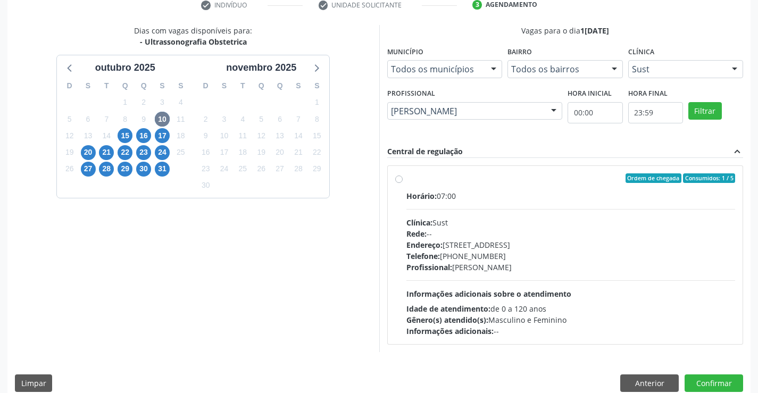
scroll to position [224, 0]
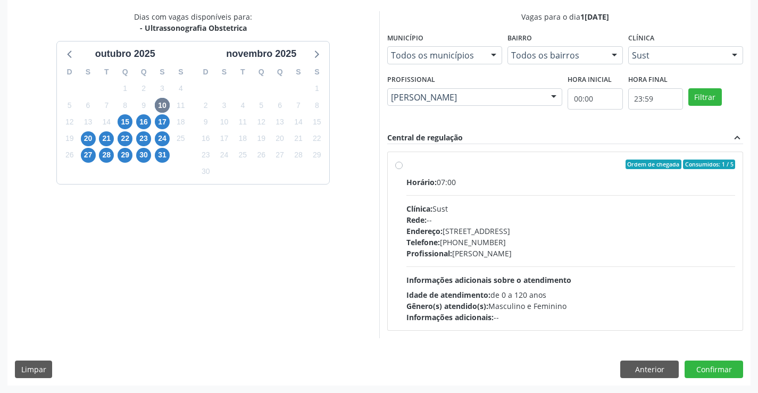
click at [562, 205] on div "Clínica: Sust" at bounding box center [571, 208] width 329 height 11
click at [403, 169] on input "Ordem de chegada Consumidos: 1 / 5 Horário: 07:00 Clínica: Sust Rede: -- Endere…" at bounding box center [398, 165] width 7 height 10
radio input "true"
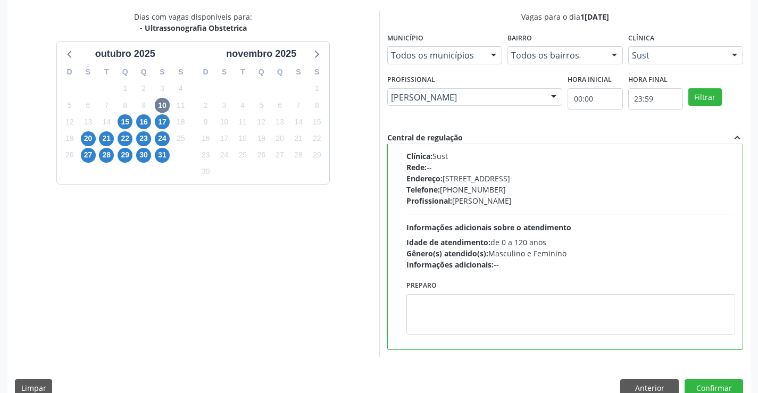
scroll to position [243, 0]
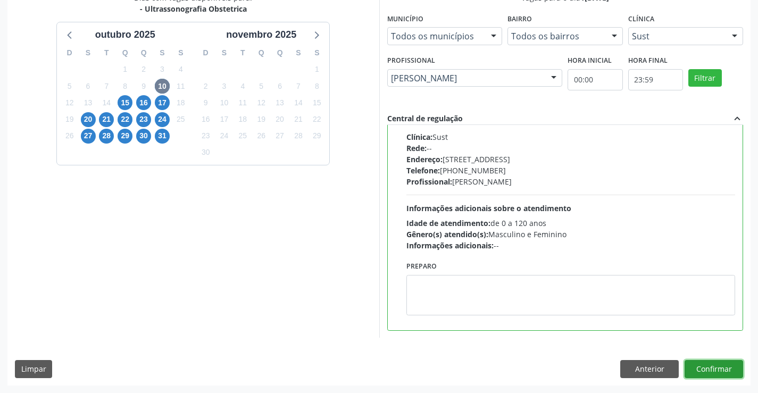
click at [728, 373] on button "Confirmar" at bounding box center [714, 369] width 59 height 18
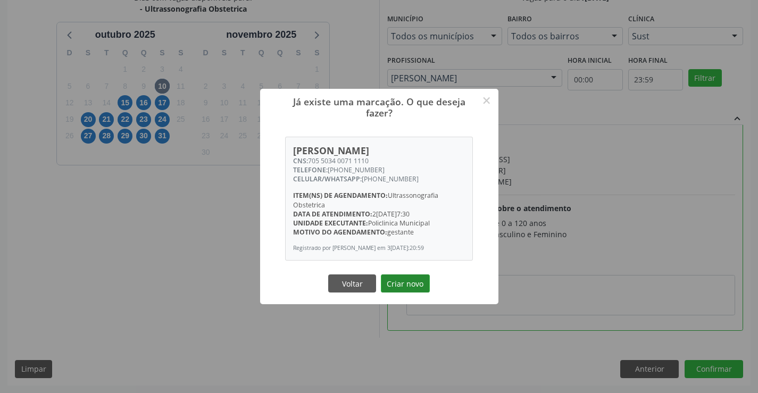
click at [418, 281] on button "Criar novo" at bounding box center [405, 284] width 49 height 18
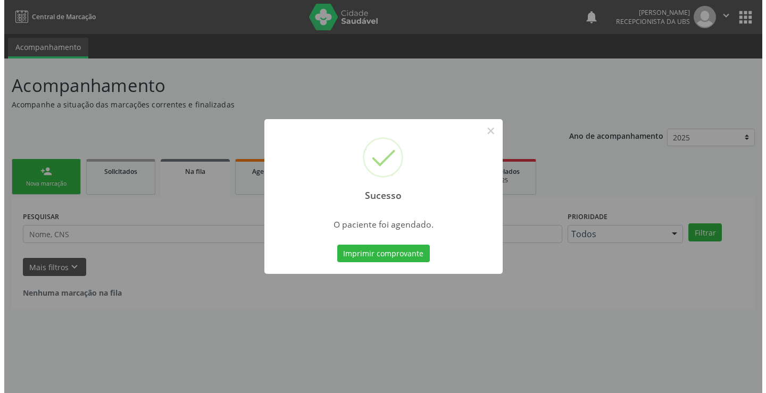
scroll to position [0, 0]
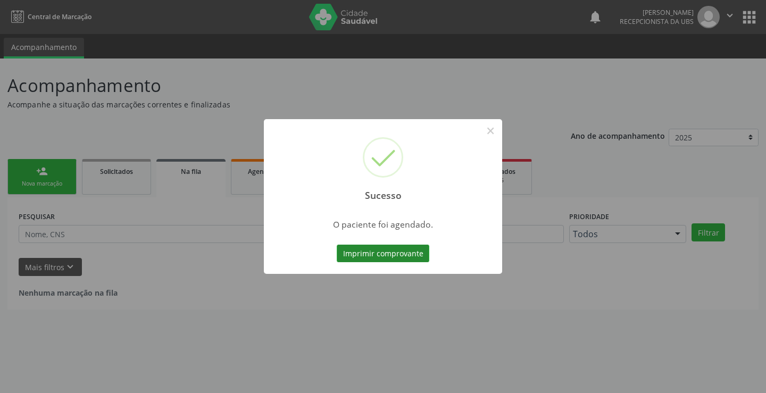
click at [415, 256] on button "Imprimir comprovante" at bounding box center [383, 254] width 93 height 18
